Goal: Task Accomplishment & Management: Complete application form

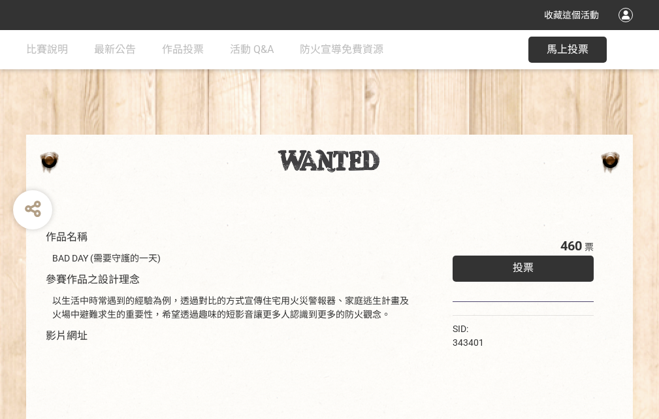
click at [628, 27] on div "收藏這個活動" at bounding box center [329, 15] width 659 height 30
click at [408, 129] on div "作品名稱 BAD DAY (需要守護的一天) 參賽作品之設計理念 以生活中時常遇到的經驗為例，透過對比的方式宣傳住宅用火災警報器、家庭逃生計畫及火場中避難求生…" at bounding box center [329, 304] width 659 height 549
click at [520, 264] on span "投票" at bounding box center [523, 267] width 21 height 12
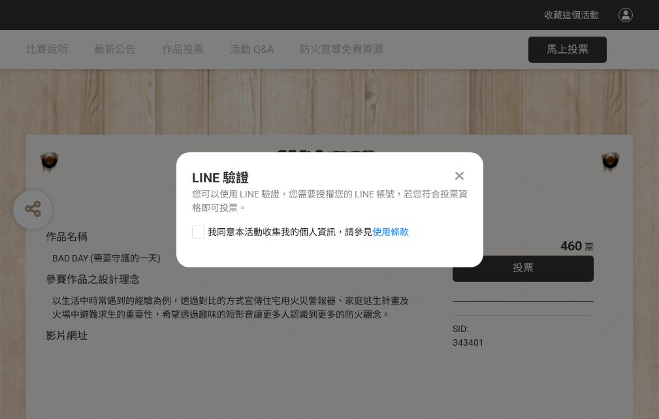
click at [197, 229] on div at bounding box center [198, 231] width 13 height 13
checkbox input "true"
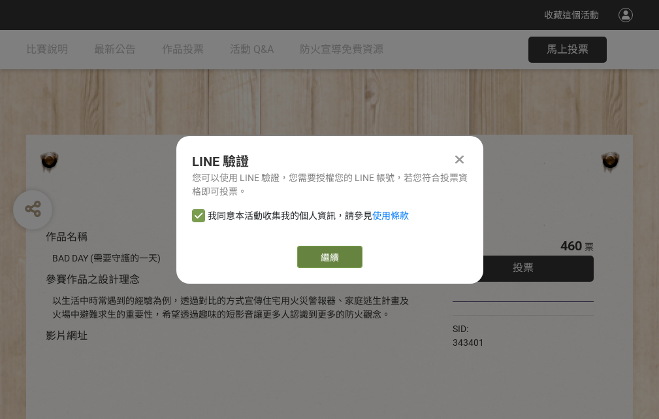
click at [328, 257] on link "繼續" at bounding box center [329, 257] width 65 height 22
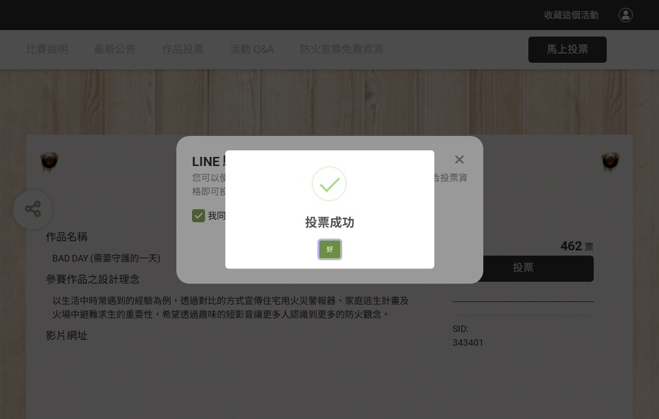
click at [326, 247] on button "好" at bounding box center [329, 249] width 21 height 18
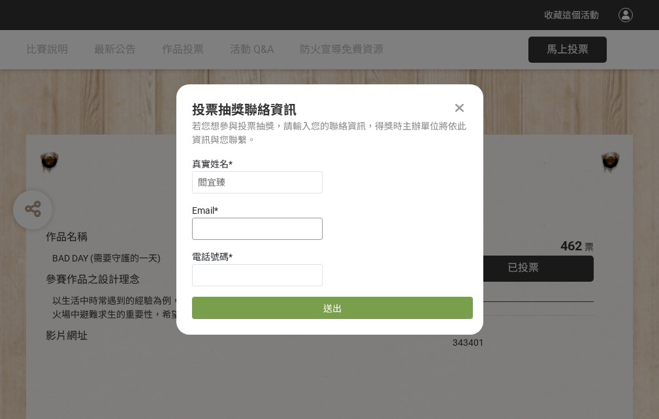
click at [261, 228] on input at bounding box center [257, 228] width 131 height 22
type input "[EMAIL_ADDRESS][DOMAIN_NAME]"
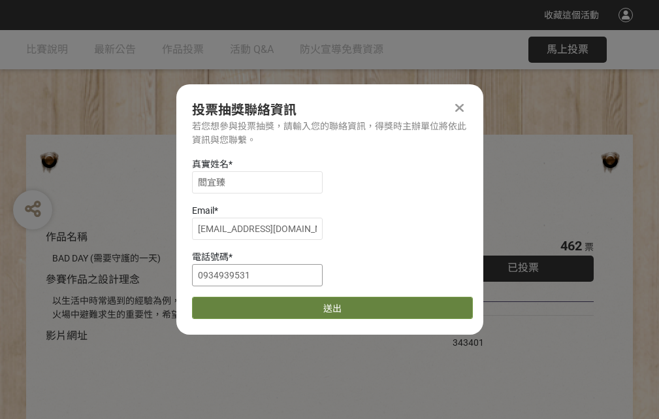
type input "0934939531"
click at [229, 303] on button "送出" at bounding box center [332, 307] width 281 height 22
